Goal: Check status: Check status

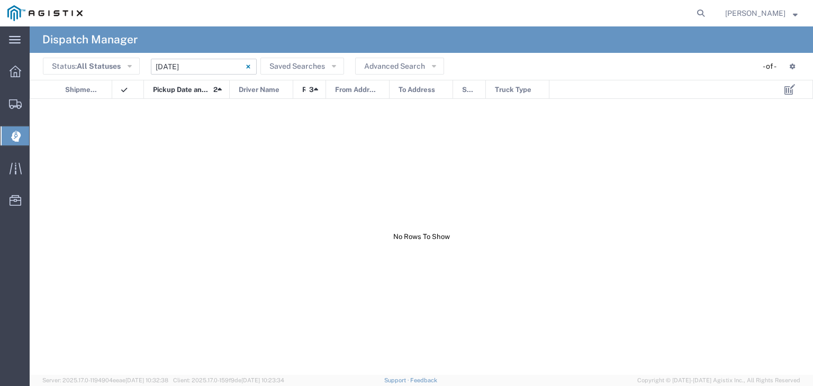
click at [191, 67] on input "[DATE] - [DATE]" at bounding box center [204, 67] width 106 height 16
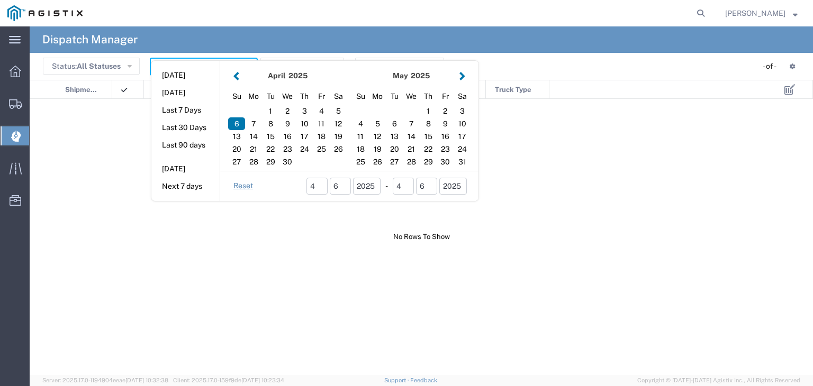
click at [463, 78] on button "button" at bounding box center [462, 76] width 11 height 14
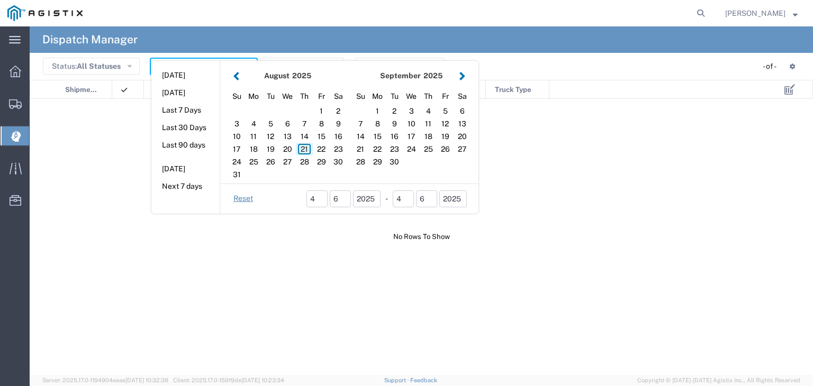
click at [305, 147] on div "21" at bounding box center [304, 149] width 17 height 13
type input "[DATE]"
type input "[DATE] - [DATE]"
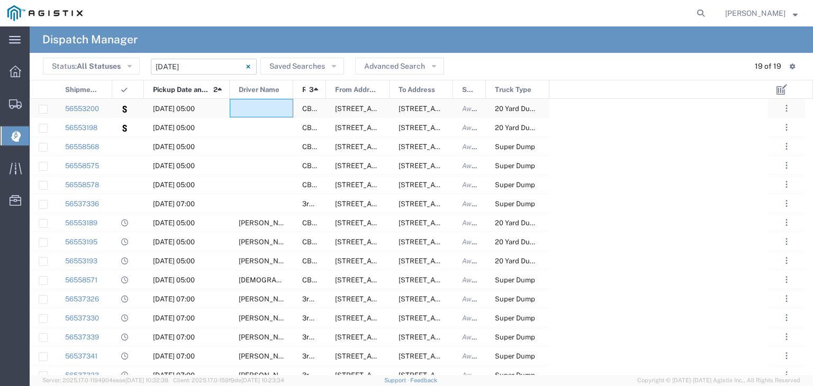
click at [263, 109] on div at bounding box center [262, 108] width 64 height 19
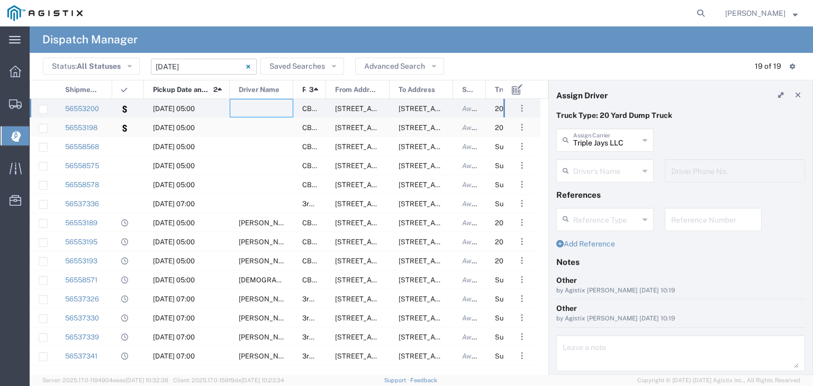
click at [260, 127] on div at bounding box center [262, 127] width 64 height 19
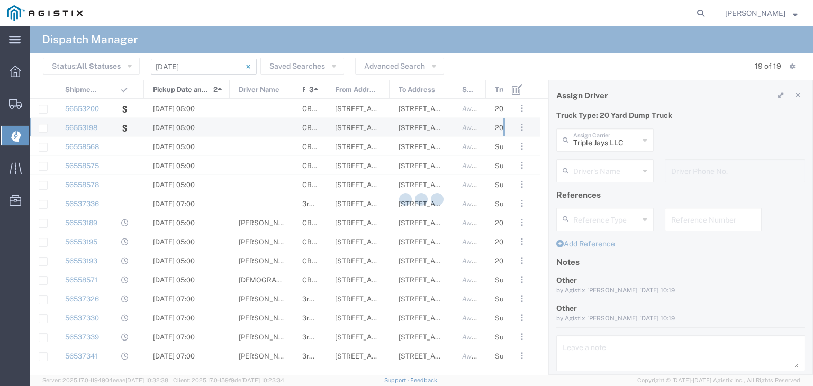
type input "550 Trucking LLC"
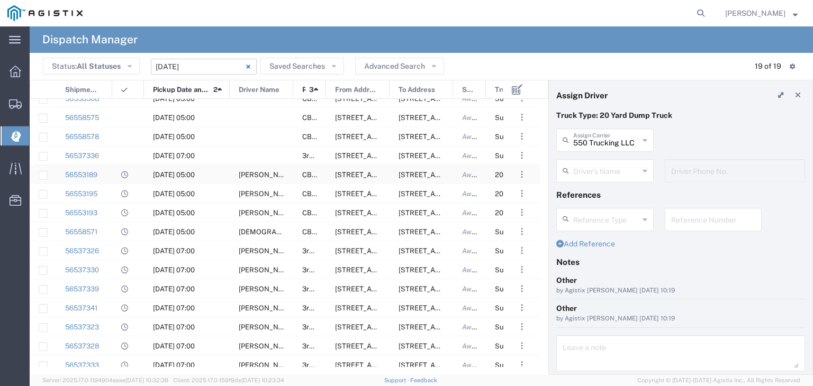
scroll to position [94, 0]
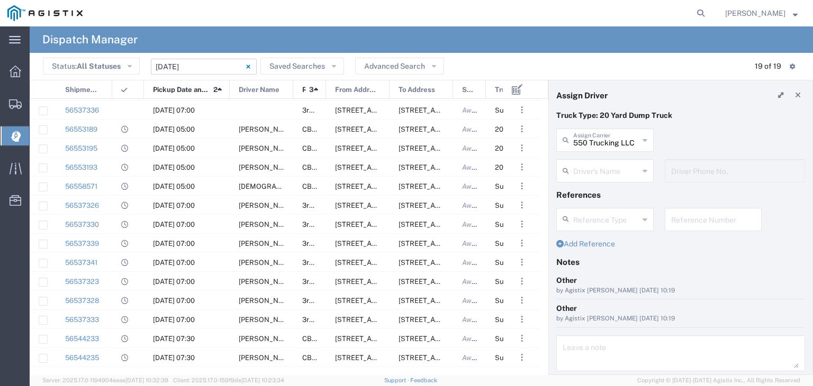
click at [158, 67] on input "[DATE] - [DATE]" at bounding box center [204, 67] width 106 height 16
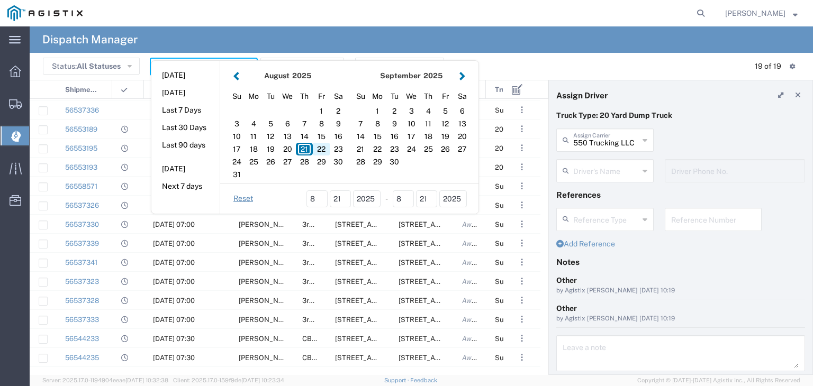
click at [321, 147] on div "22" at bounding box center [321, 149] width 17 height 13
type input "[DATE]"
type input "[DATE] - [DATE]"
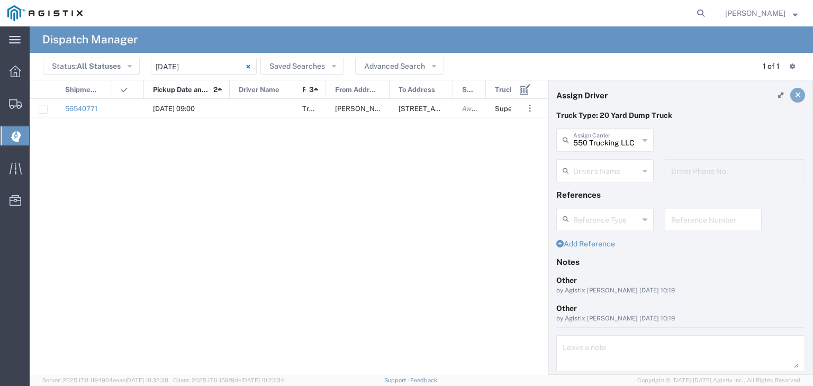
click at [795, 95] on icon at bounding box center [798, 95] width 6 height 7
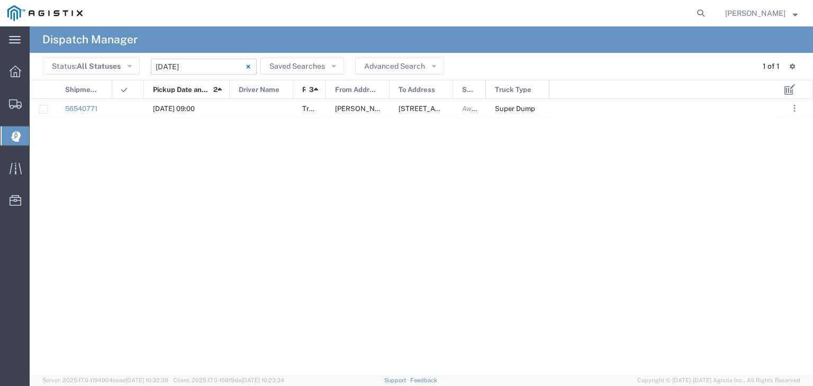
click at [200, 64] on input "[DATE] - [DATE]" at bounding box center [204, 67] width 106 height 16
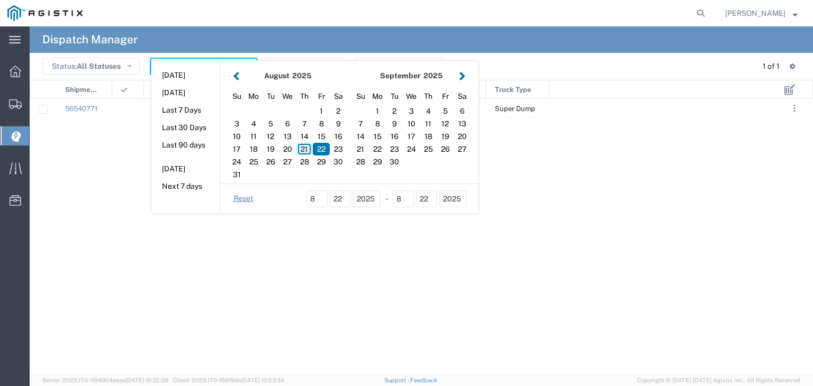
click at [303, 150] on div "21" at bounding box center [304, 149] width 17 height 13
type input "[DATE]"
type input "[DATE] - [DATE]"
